Goal: Information Seeking & Learning: Learn about a topic

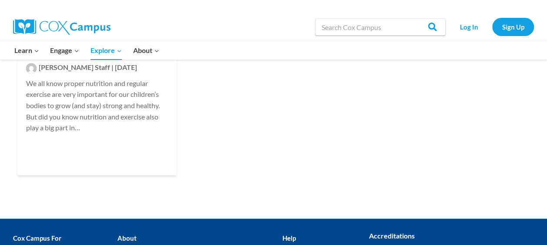
scroll to position [568, 0]
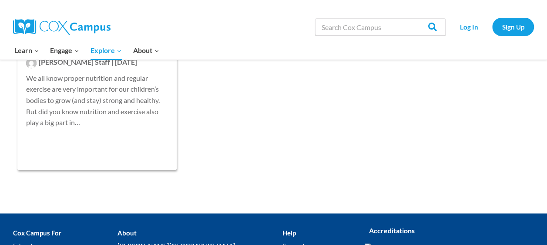
click at [42, 64] on span "Rollins Staff" at bounding box center [74, 62] width 71 height 8
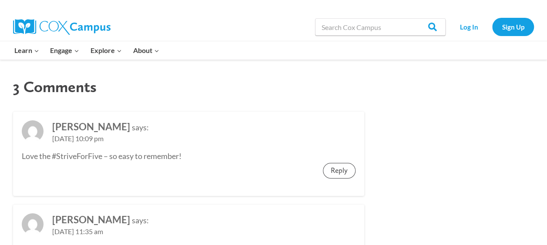
scroll to position [1733, 0]
